Goal: Purchase product/service

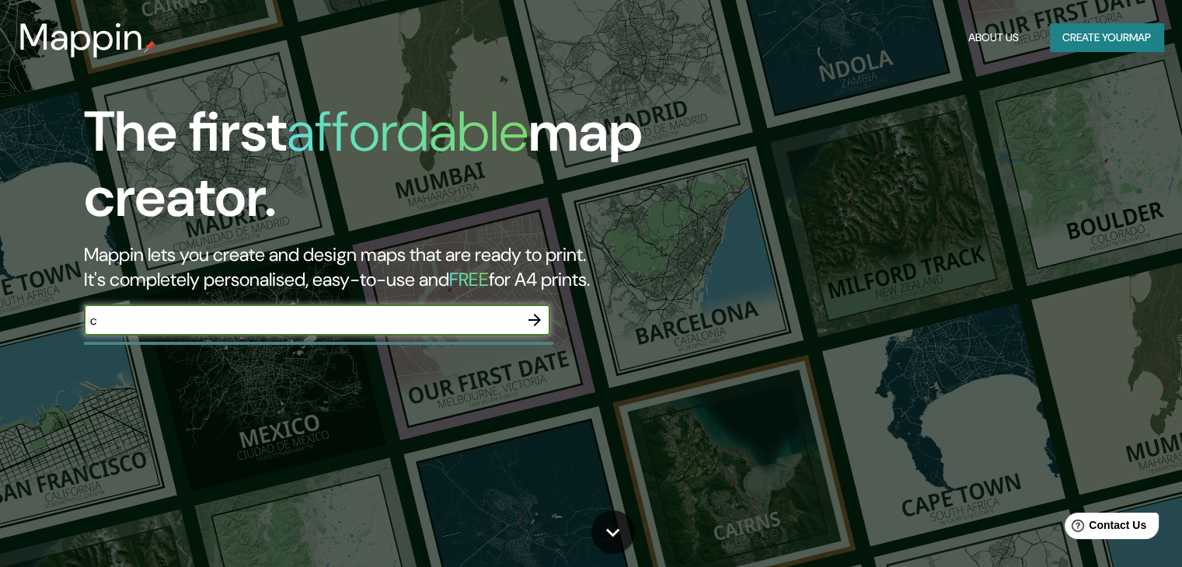
type input "c"
type input "xochimilco"
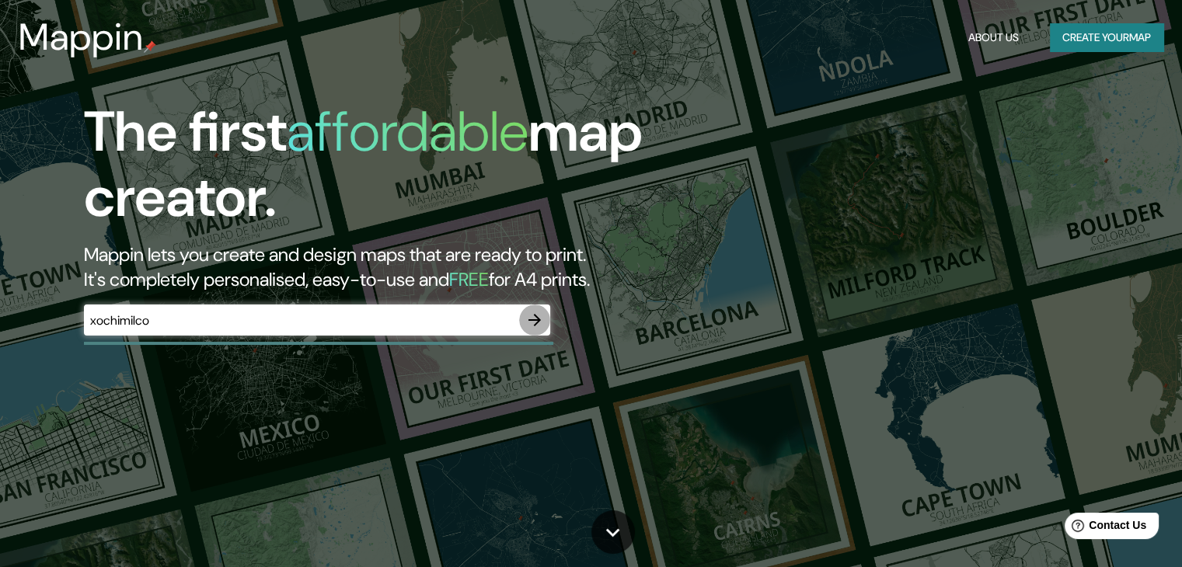
click at [532, 323] on icon "button" at bounding box center [534, 320] width 19 height 19
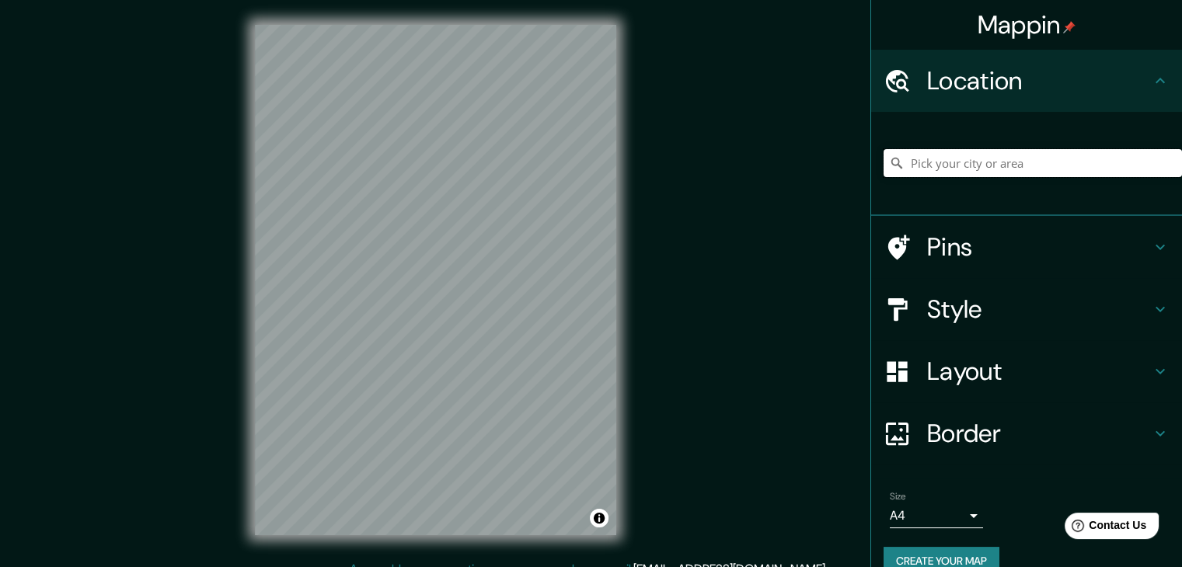
click at [921, 156] on input "Pick your city or area" at bounding box center [1033, 163] width 298 height 28
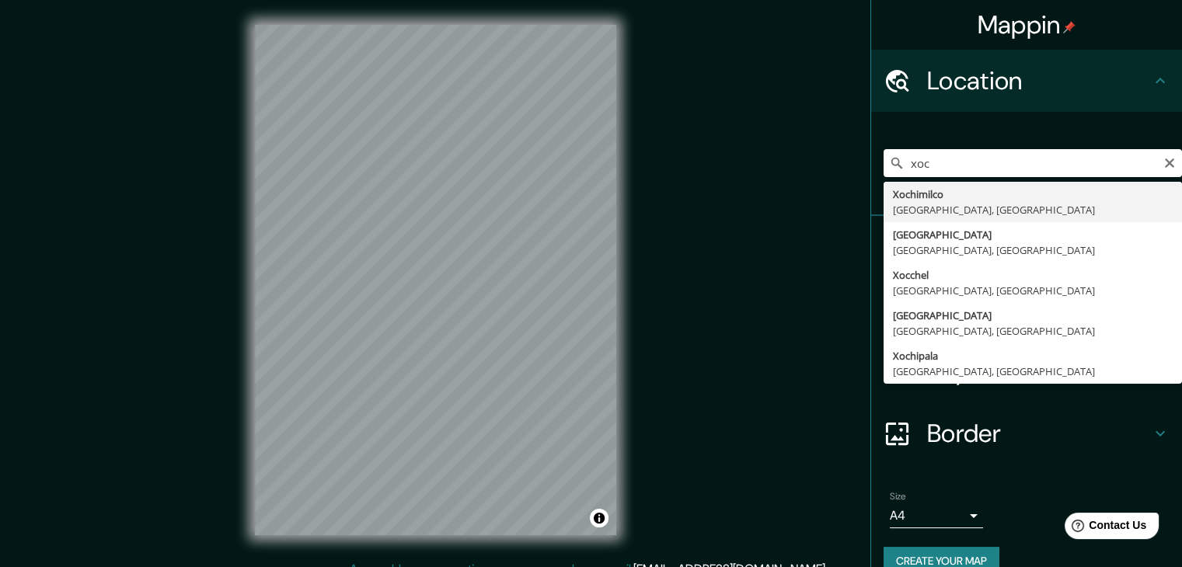
type input "Xochimilco, [GEOGRAPHIC_DATA], [GEOGRAPHIC_DATA]"
